Goal: Transaction & Acquisition: Purchase product/service

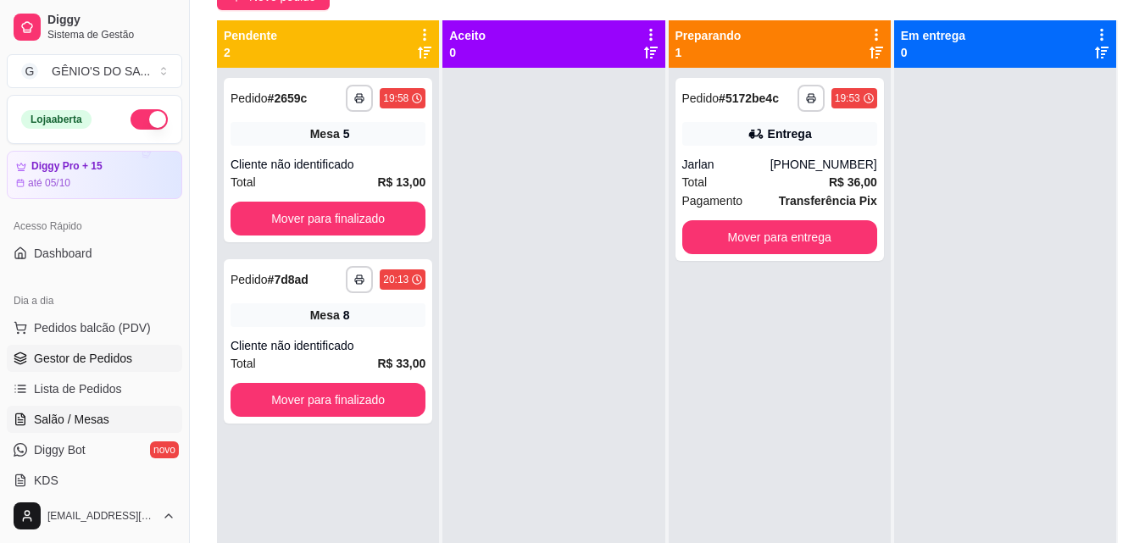
click at [69, 412] on span "Salão / Mesas" at bounding box center [71, 419] width 75 height 17
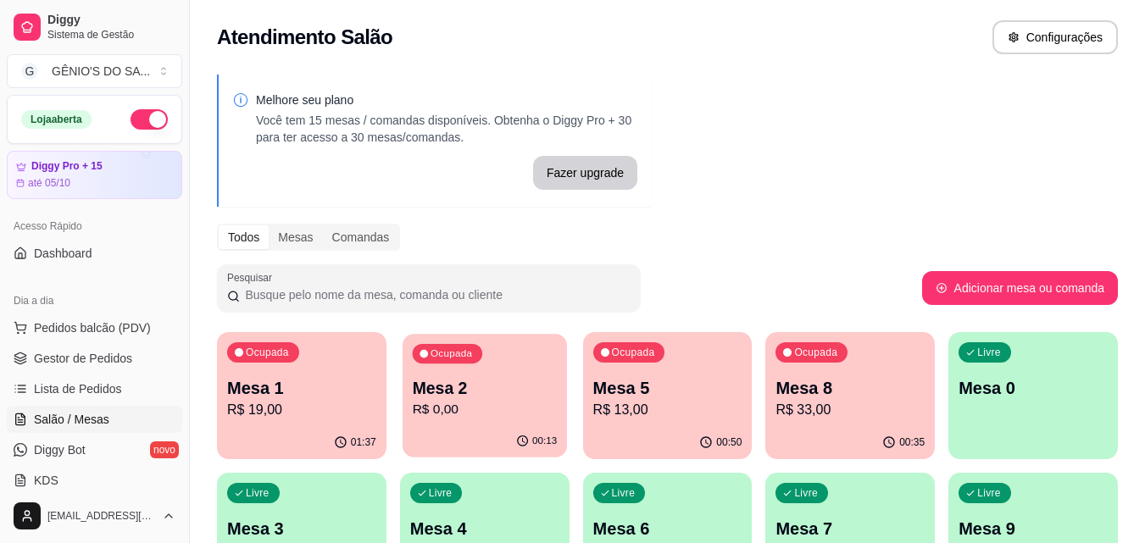
click at [518, 405] on p "R$ 0,00" at bounding box center [484, 409] width 145 height 19
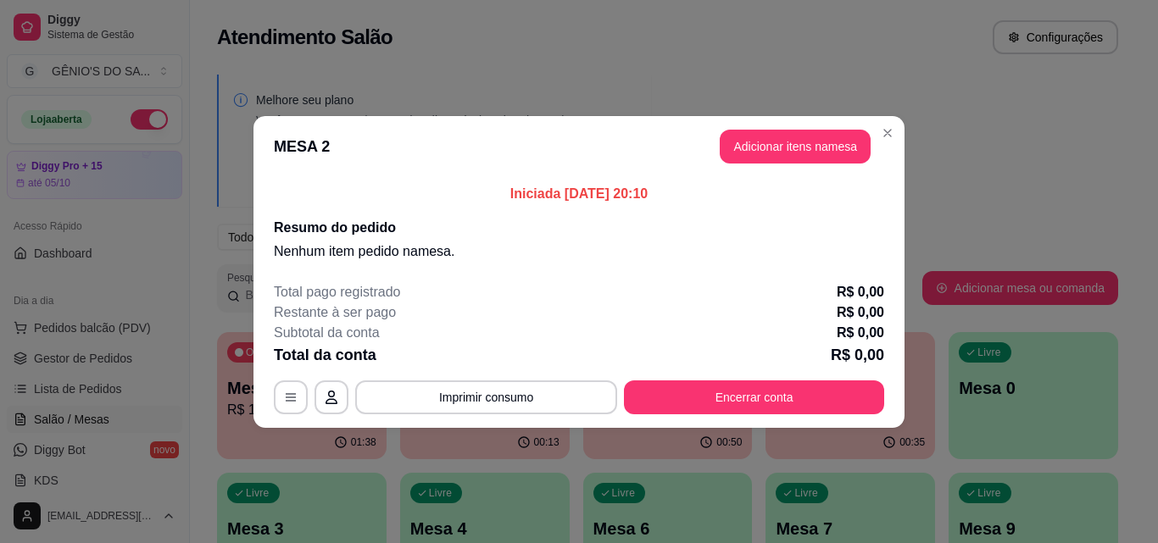
click at [884, 117] on header "MESA 2 Adicionar itens na mesa" at bounding box center [578, 146] width 651 height 61
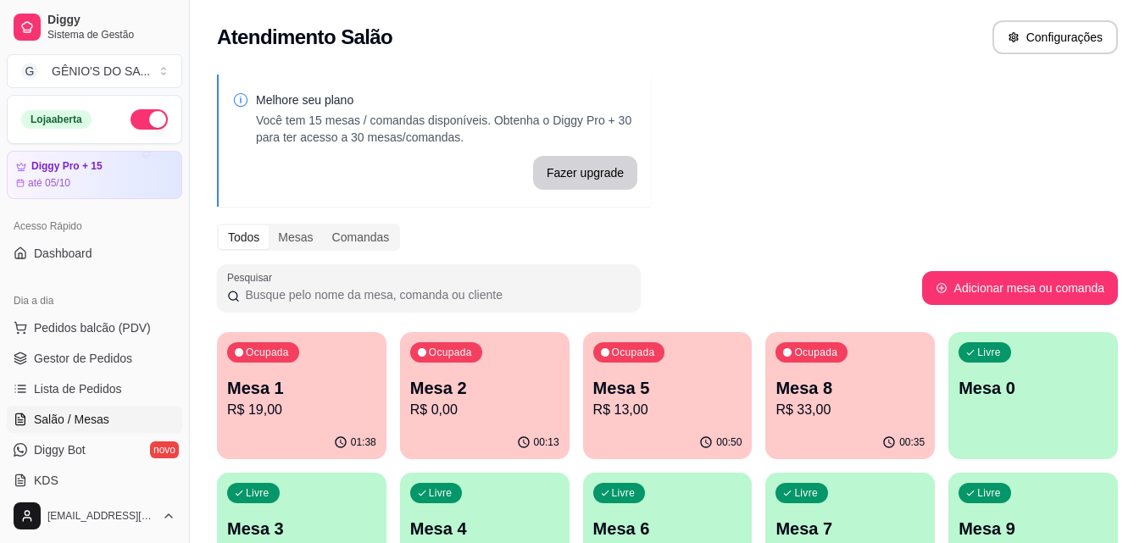
click at [494, 404] on p "R$ 0,00" at bounding box center [484, 410] width 149 height 20
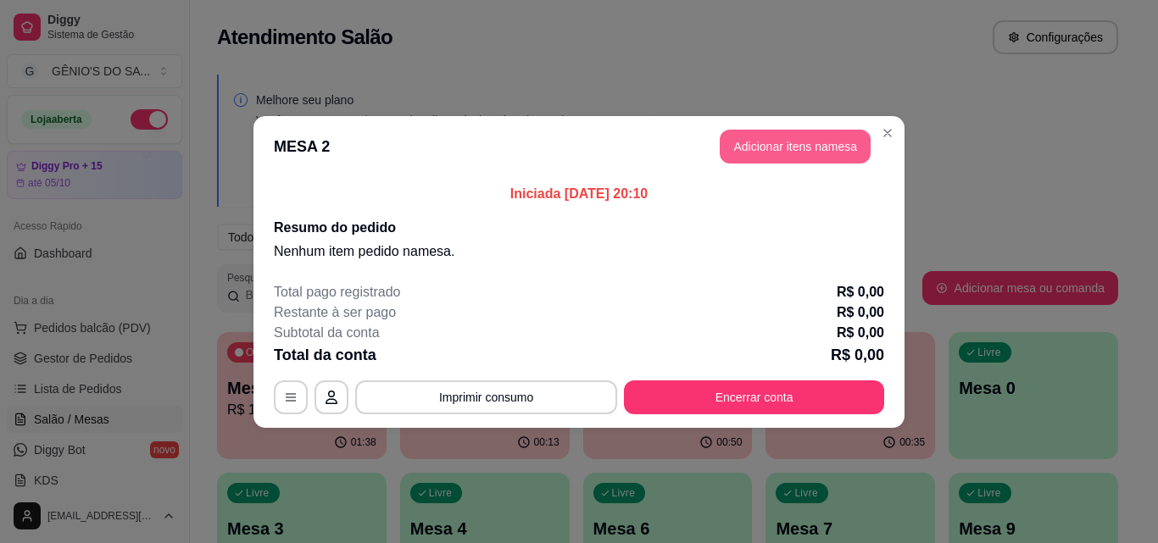
click at [808, 154] on button "Adicionar itens na mesa" at bounding box center [795, 147] width 151 height 34
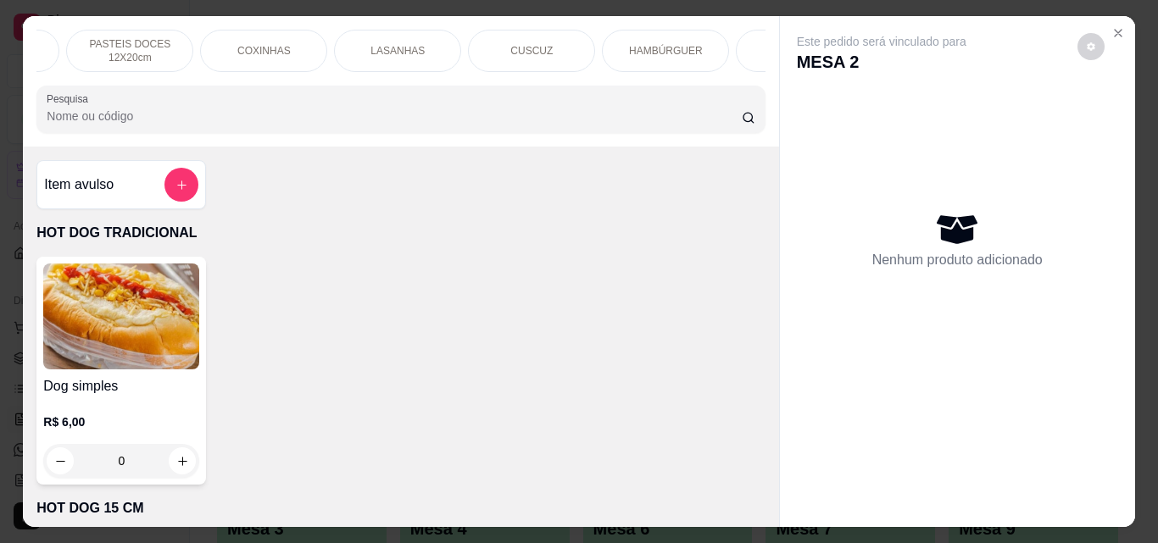
scroll to position [0, 665]
click at [381, 44] on p "LASANHAS" at bounding box center [372, 51] width 54 height 14
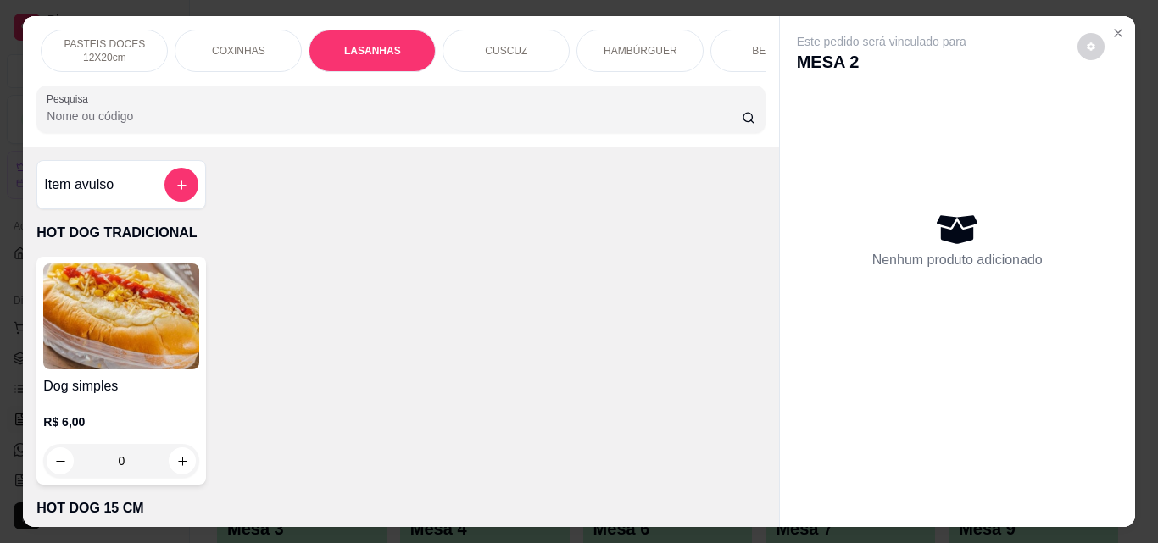
scroll to position [44, 0]
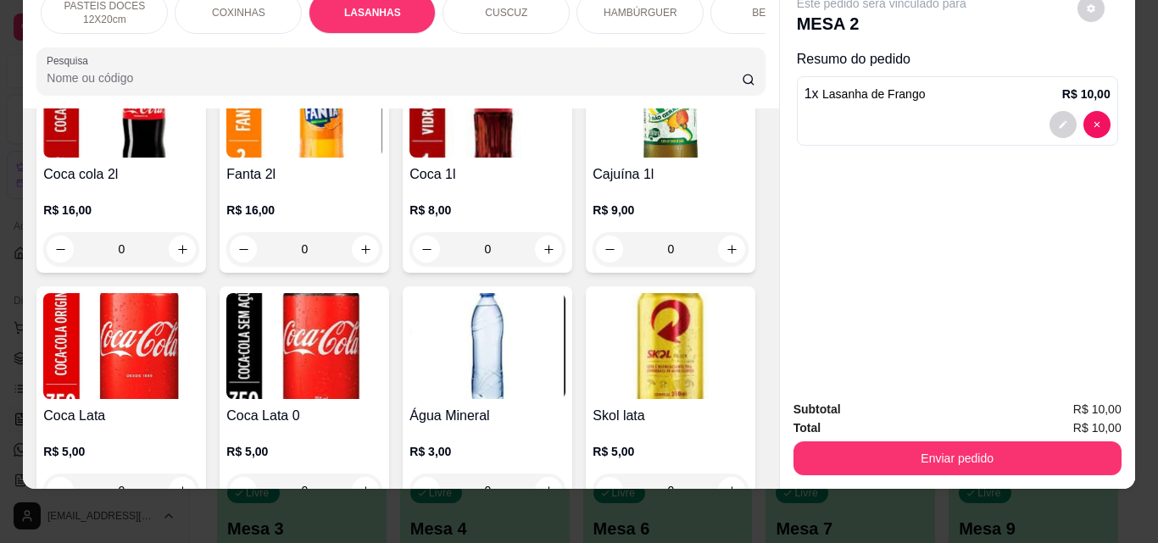
type input "1"
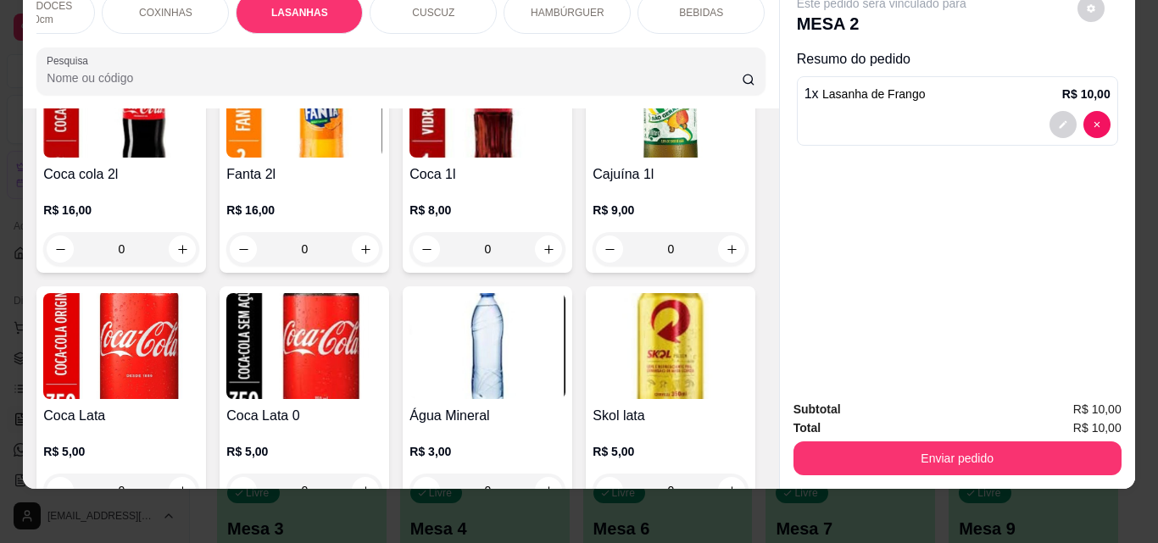
click at [675, 4] on div "BEBIDAS" at bounding box center [700, 13] width 127 height 42
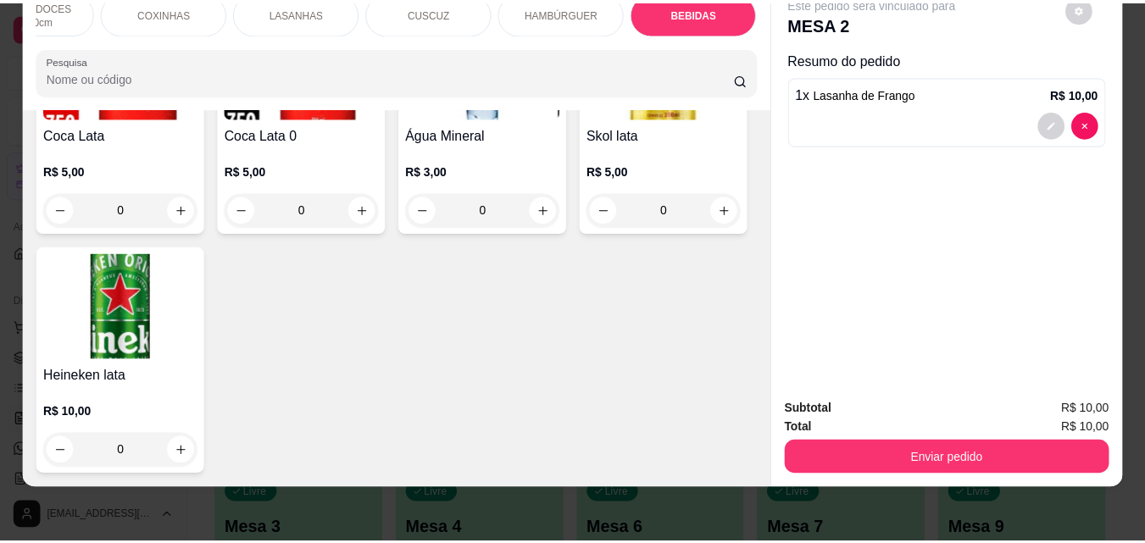
scroll to position [7034, 0]
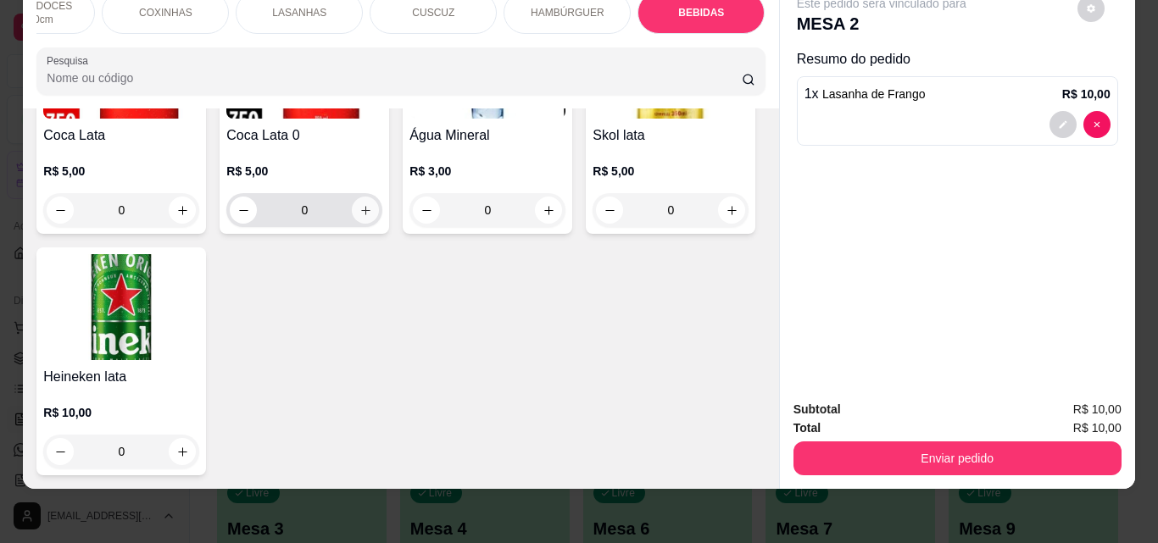
click at [372, 217] on icon "increase-product-quantity" at bounding box center [365, 210] width 13 height 13
type input "1"
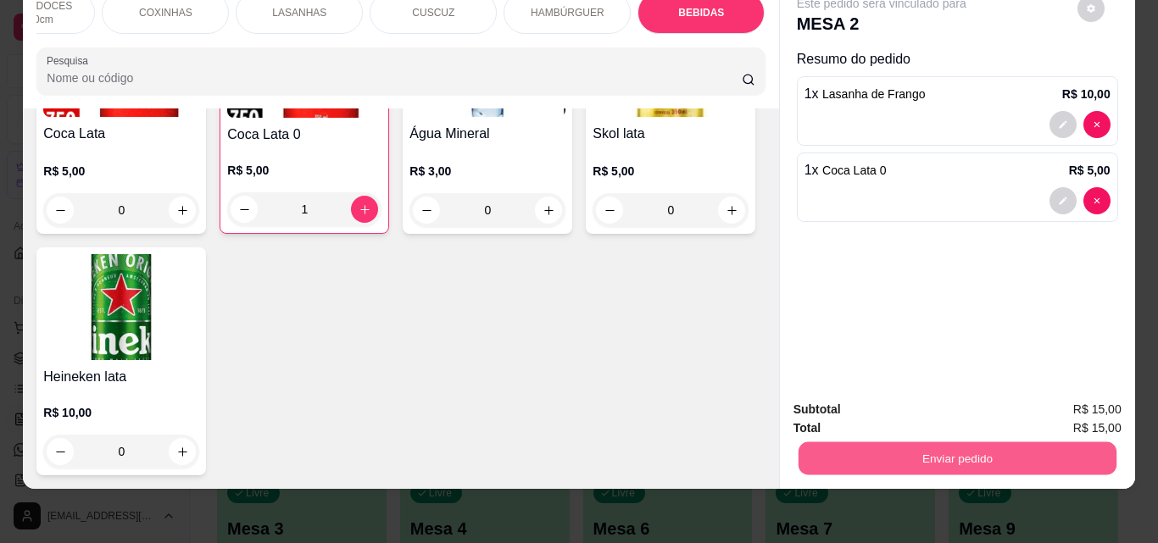
click at [989, 445] on button "Enviar pedido" at bounding box center [957, 458] width 318 height 33
click at [1077, 411] on button "Enviar pedido" at bounding box center [1077, 403] width 93 height 31
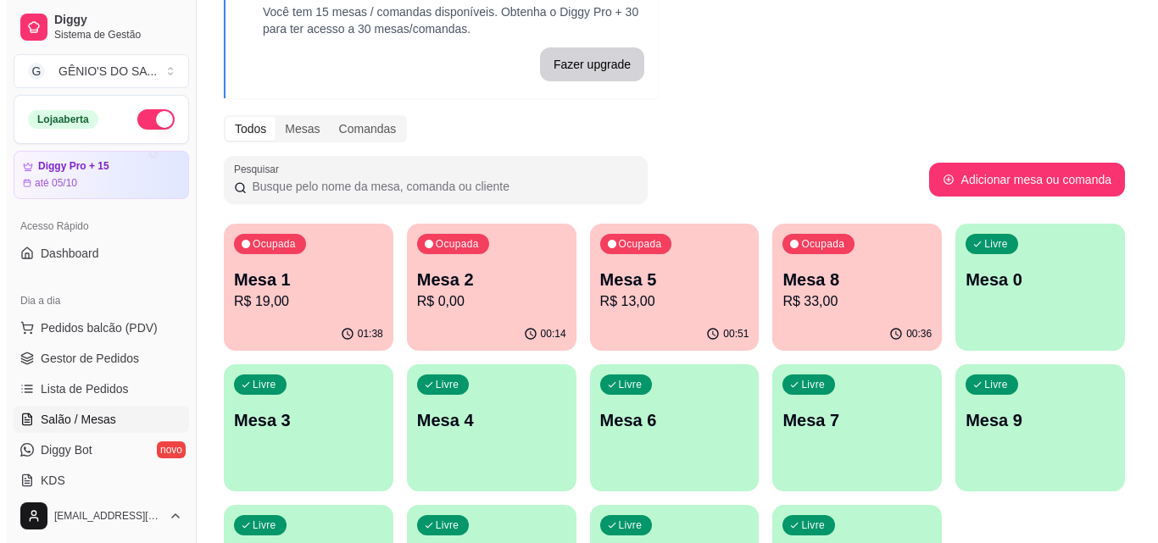
scroll to position [122, 0]
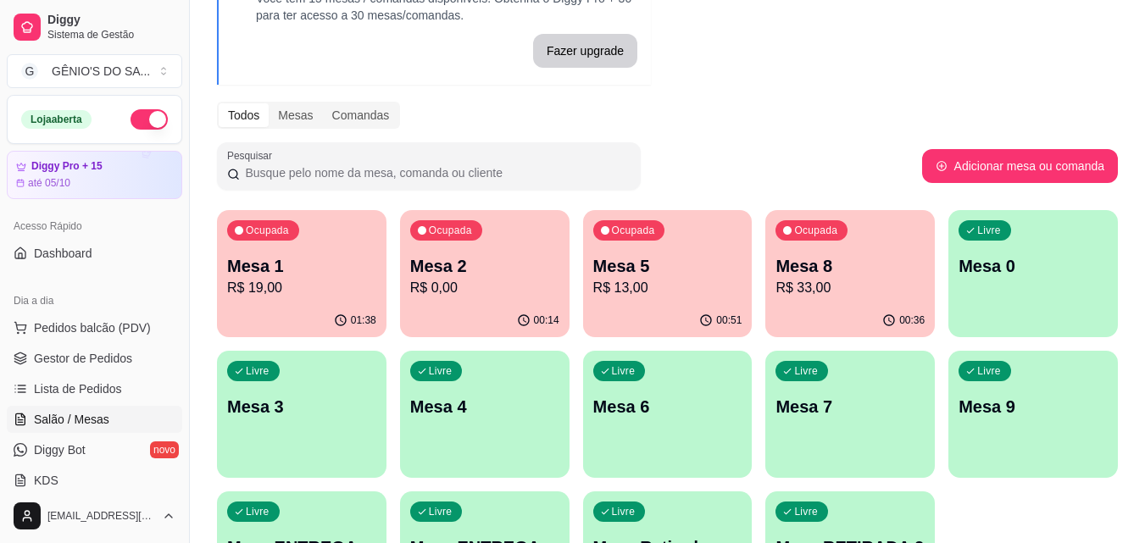
click at [729, 293] on p "R$ 13,00" at bounding box center [667, 288] width 149 height 20
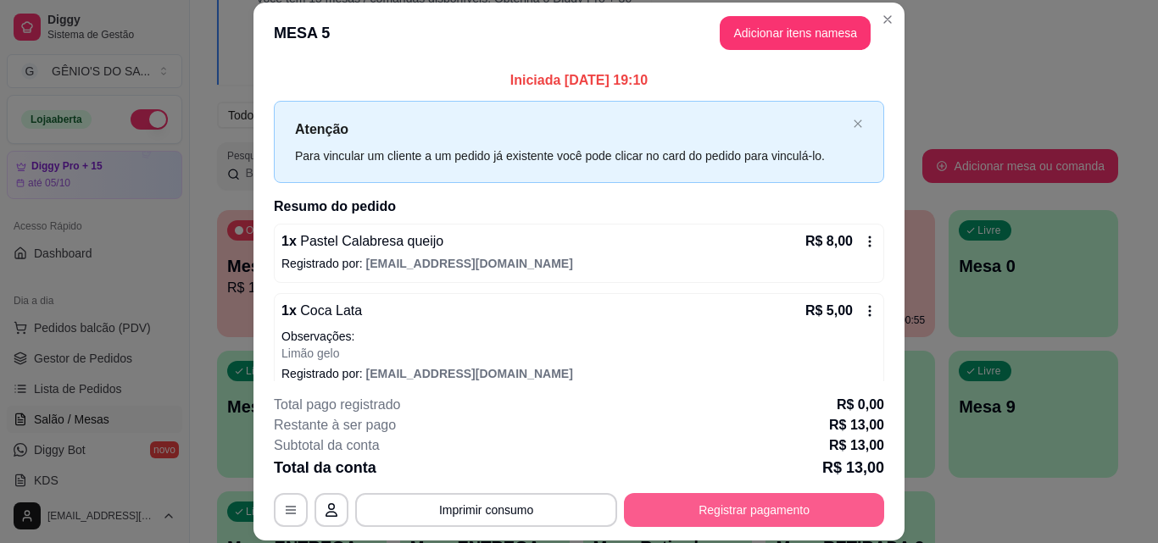
click at [674, 517] on button "Registrar pagamento" at bounding box center [754, 510] width 260 height 34
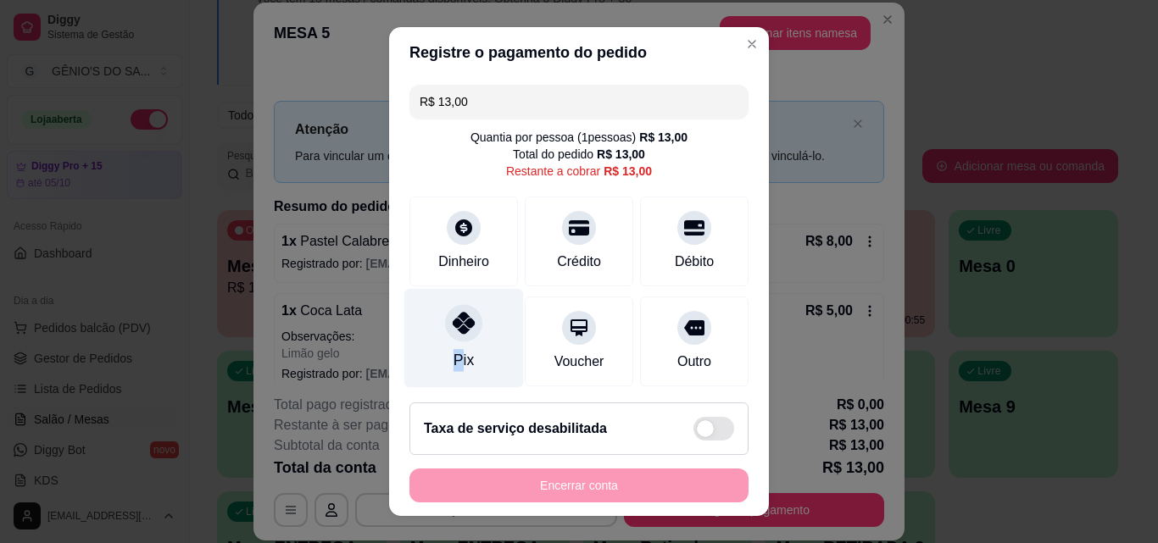
click at [448, 348] on div "Pix" at bounding box center [464, 338] width 120 height 99
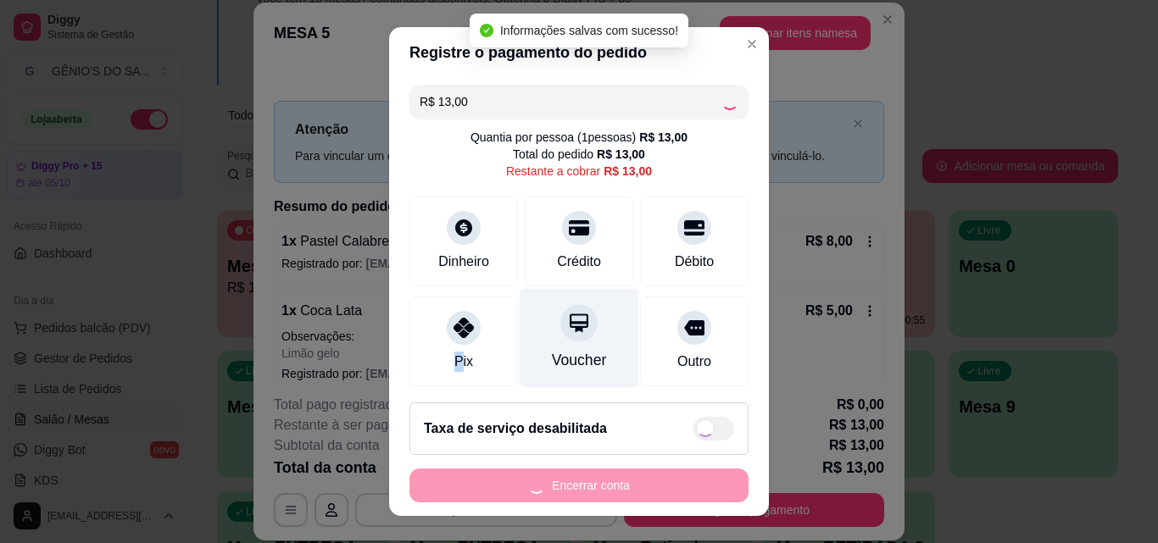
type input "R$ 0,00"
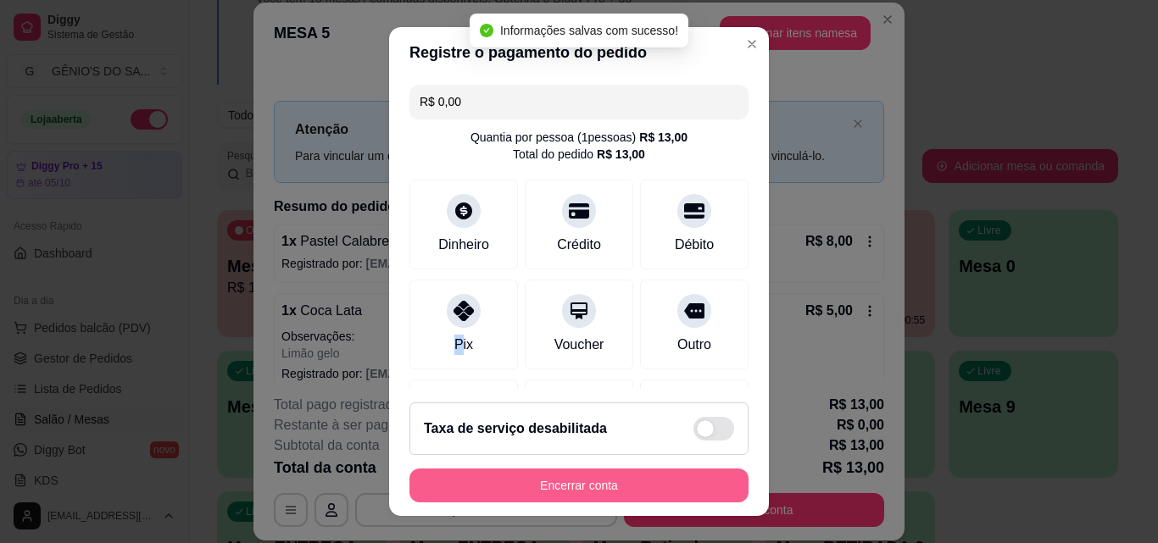
click at [512, 498] on button "Encerrar conta" at bounding box center [578, 486] width 339 height 34
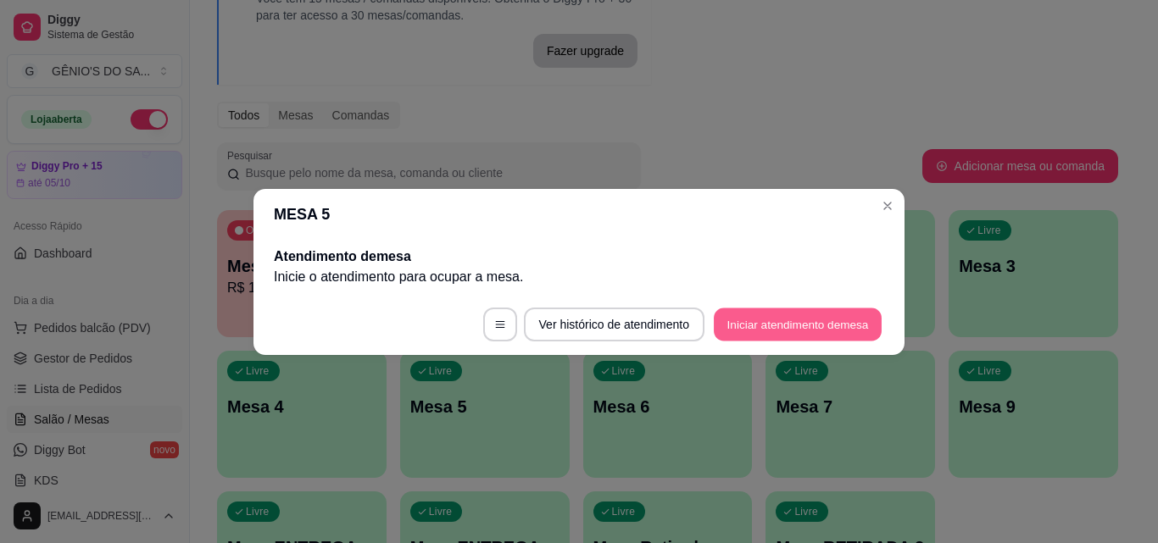
click at [777, 330] on button "Iniciar atendimento de mesa" at bounding box center [798, 324] width 168 height 33
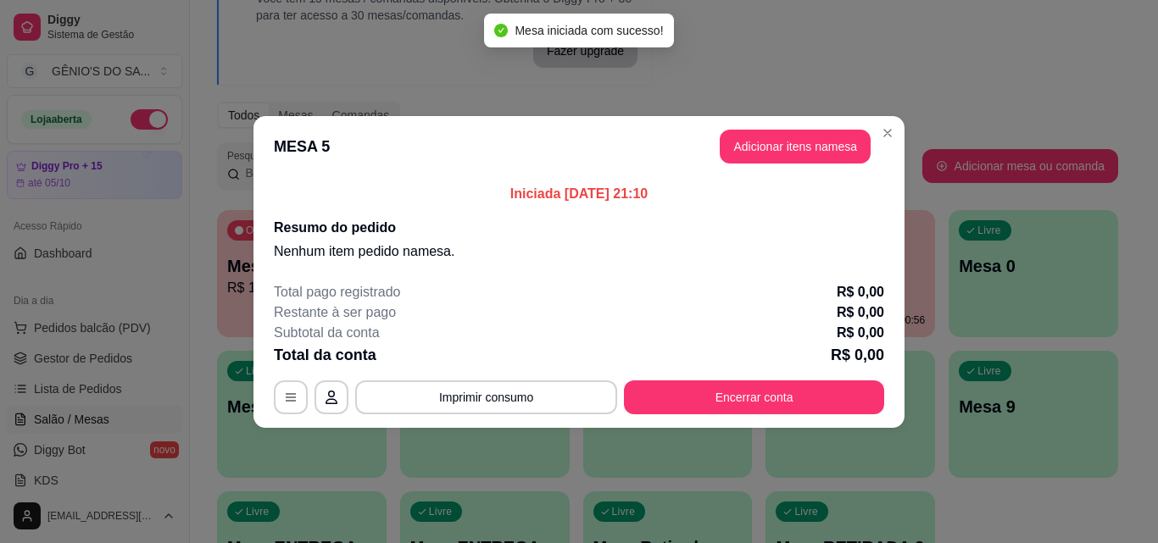
click at [765, 145] on button "Adicionar itens na mesa" at bounding box center [795, 147] width 151 height 34
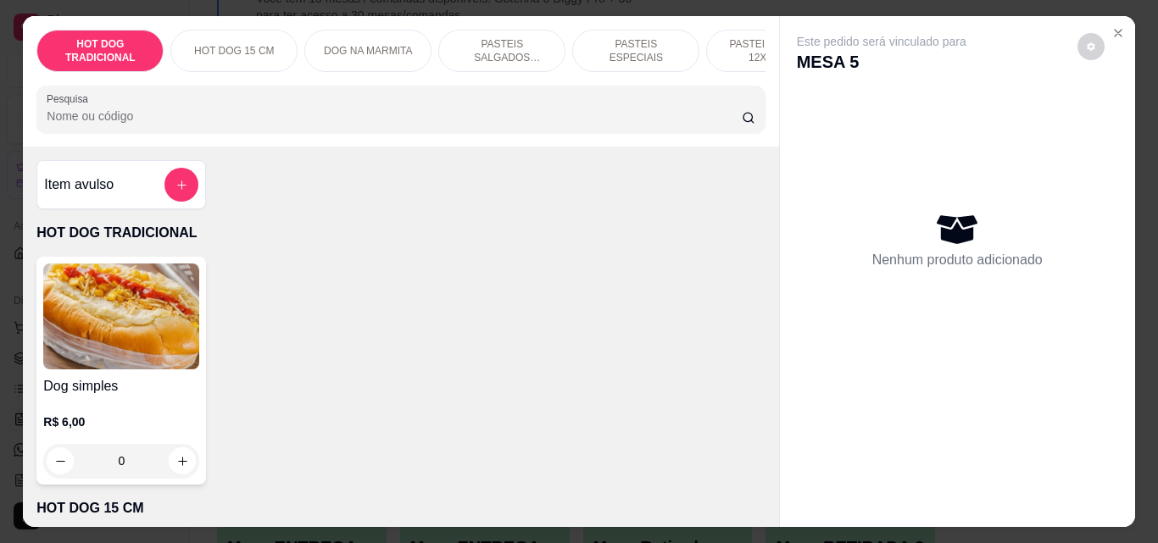
click at [183, 116] on input "Pesquisa" at bounding box center [394, 116] width 695 height 17
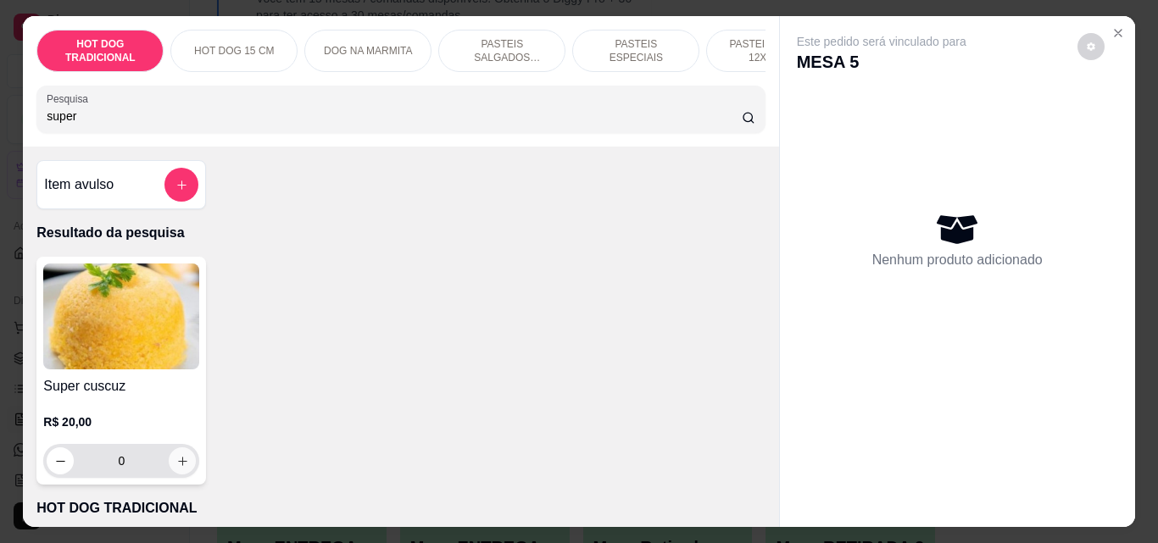
type input "super"
click at [180, 461] on icon "increase-product-quantity" at bounding box center [182, 461] width 13 height 13
click at [180, 461] on button "increase-product-quantity" at bounding box center [182, 461] width 27 height 27
type input "2"
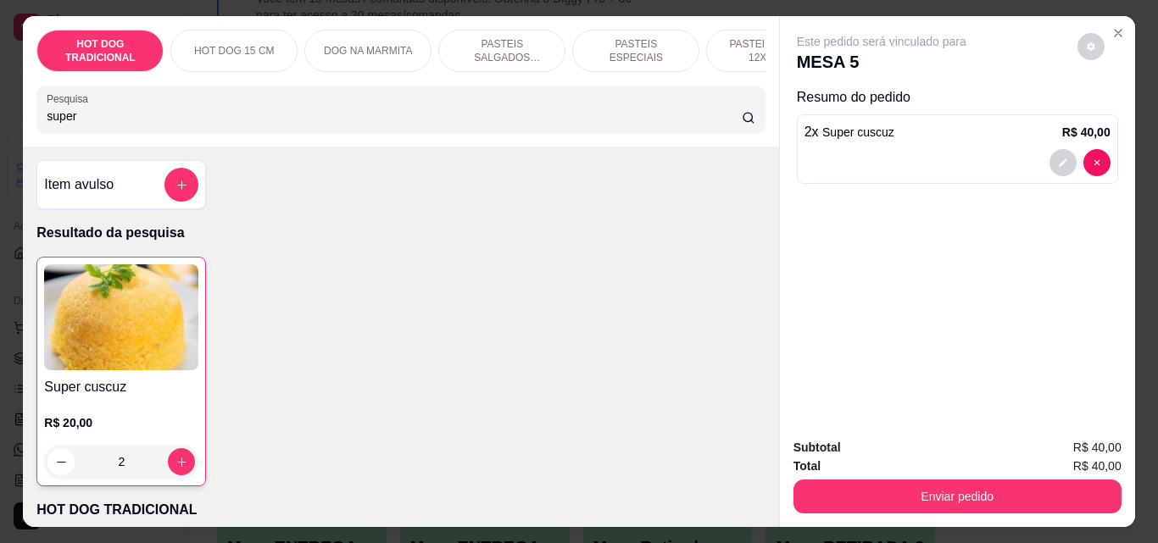
click at [240, 125] on input "super" at bounding box center [394, 116] width 695 height 17
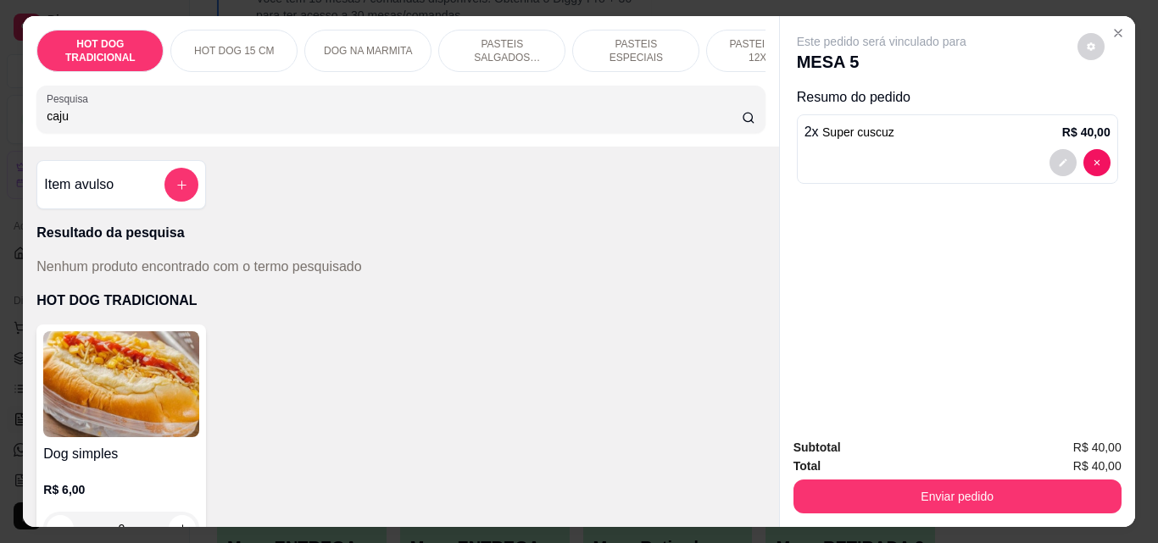
type input "caju"
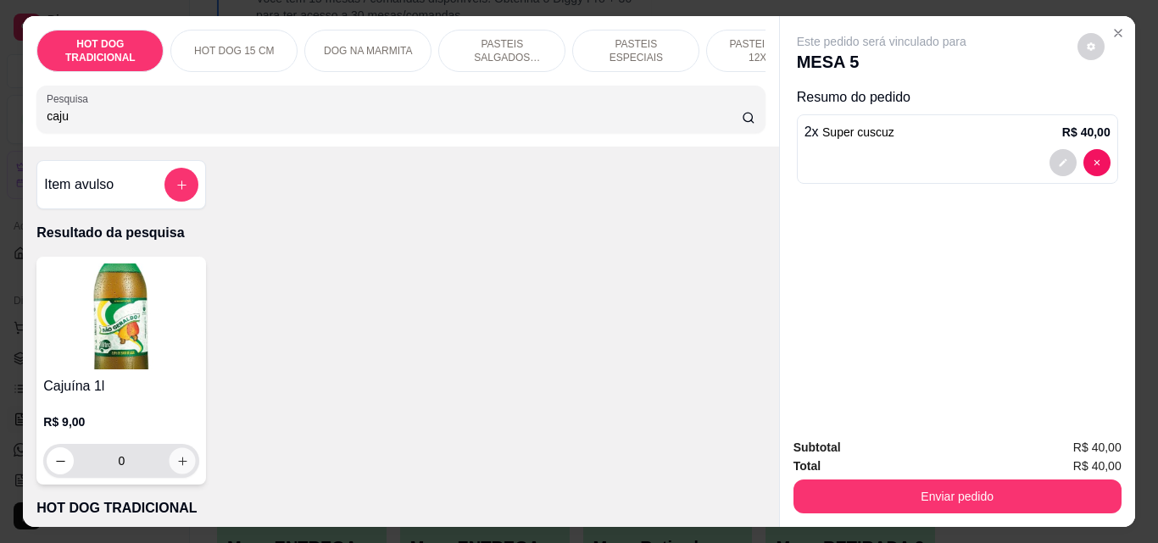
click at [176, 468] on icon "increase-product-quantity" at bounding box center [182, 461] width 13 height 13
type input "1"
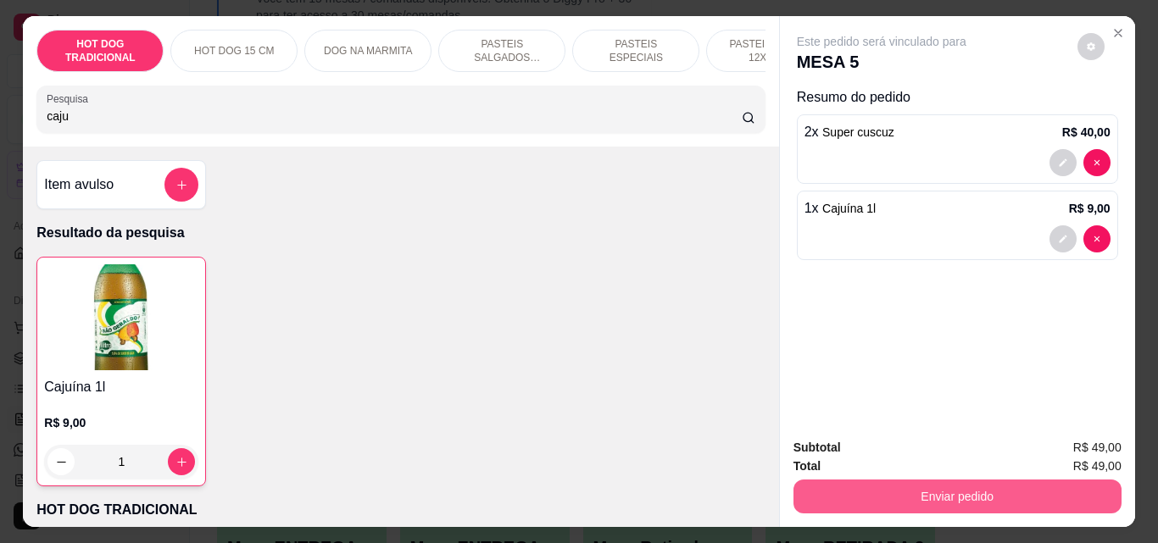
click at [918, 491] on button "Enviar pedido" at bounding box center [957, 497] width 328 height 34
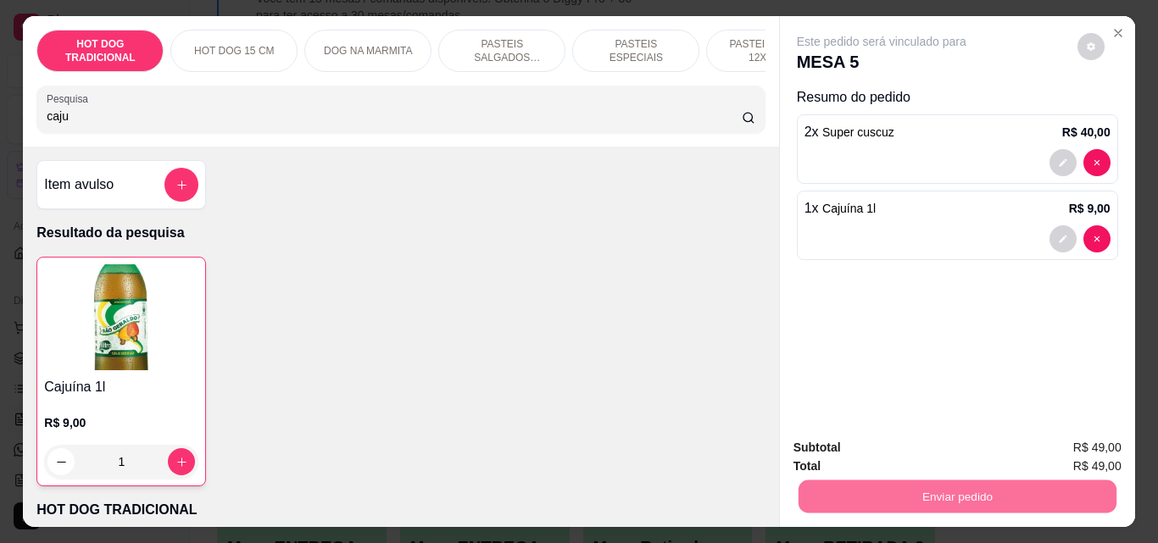
click at [1057, 442] on button "Enviar pedido" at bounding box center [1077, 447] width 93 height 31
